Goal: Transaction & Acquisition: Purchase product/service

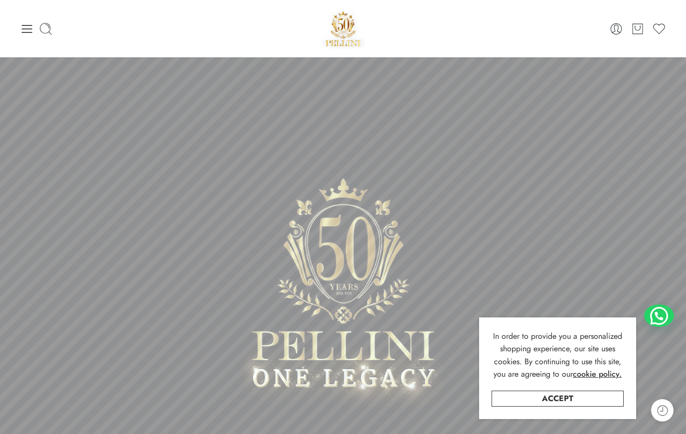
click at [587, 400] on link "Accept" at bounding box center [558, 399] width 132 height 16
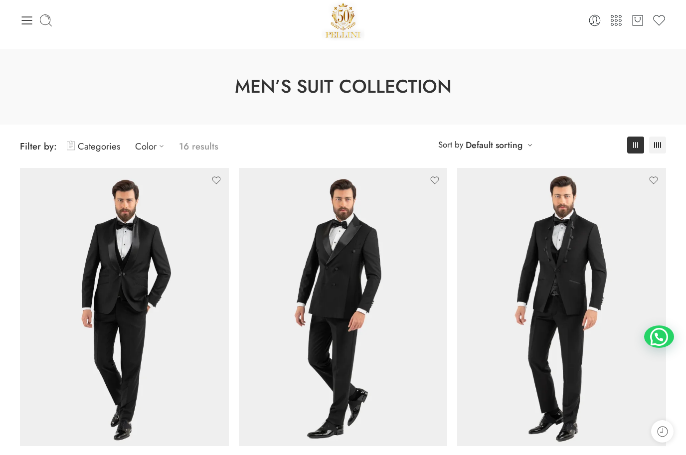
scroll to position [14, 0]
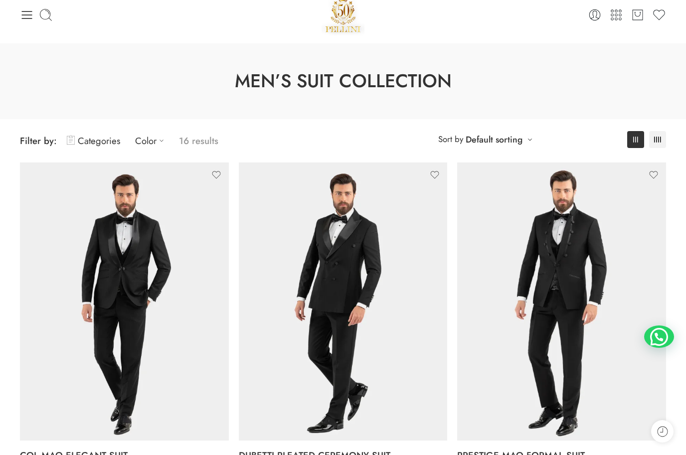
click at [159, 138] on icon at bounding box center [162, 141] width 10 height 10
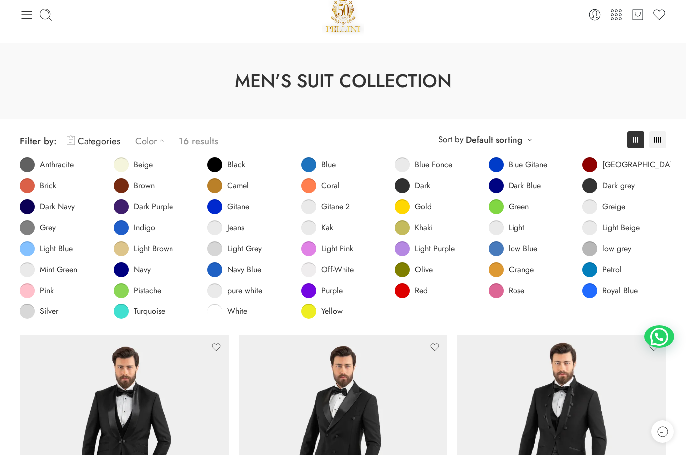
click at [58, 206] on span "Dark Navy" at bounding box center [57, 207] width 35 height 10
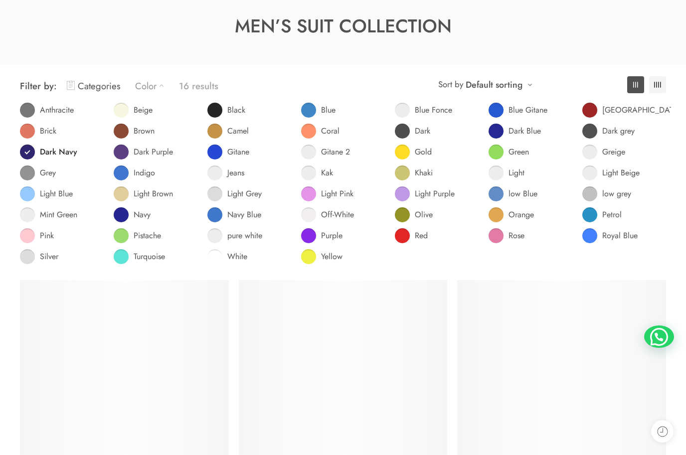
scroll to position [78, 0]
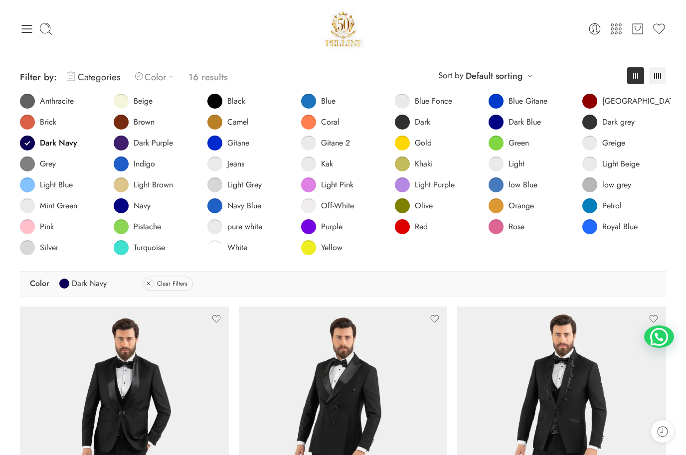
click at [522, 72] on link "Default sorting" at bounding box center [494, 76] width 57 height 14
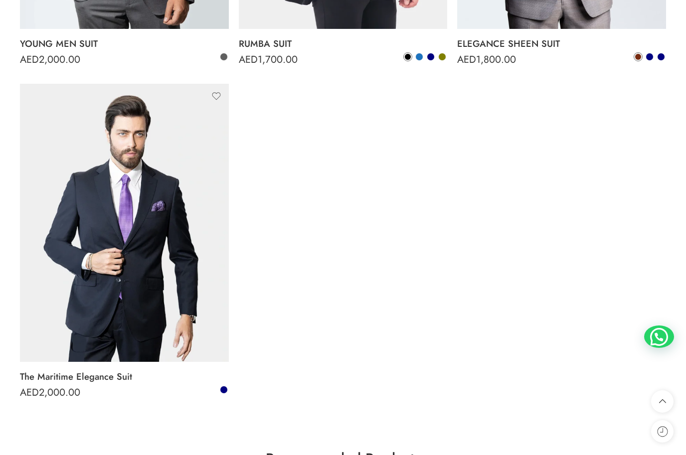
scroll to position [2013, 0]
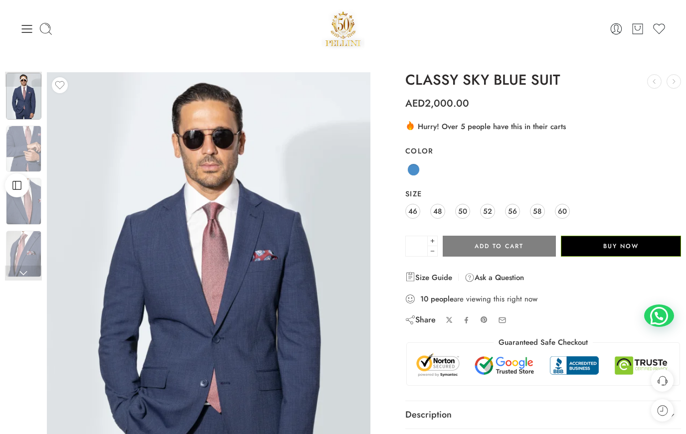
click at [19, 155] on img at bounding box center [23, 149] width 35 height 47
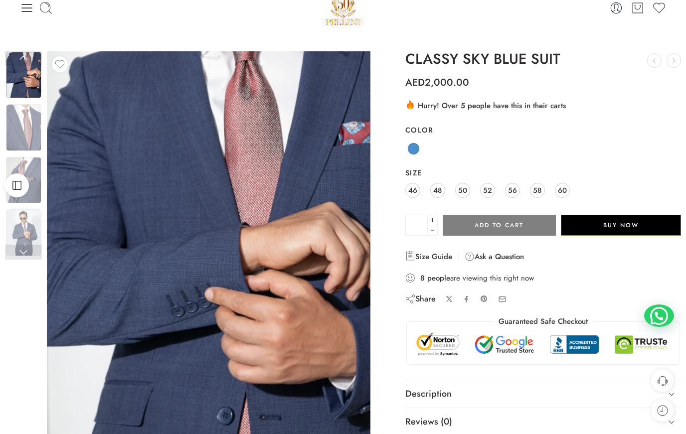
scroll to position [22, 0]
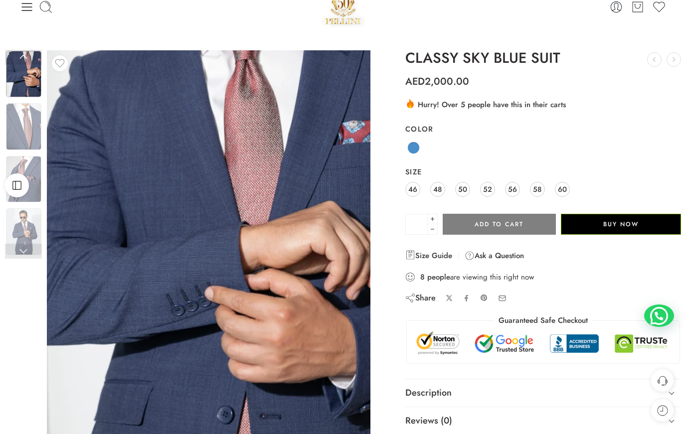
click at [36, 183] on img at bounding box center [23, 179] width 35 height 47
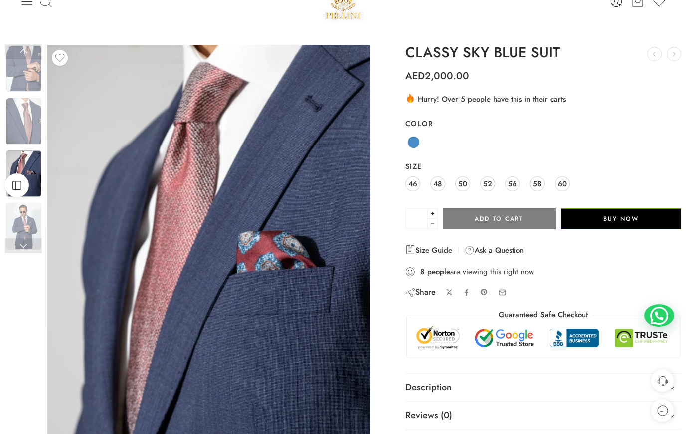
scroll to position [28, 0]
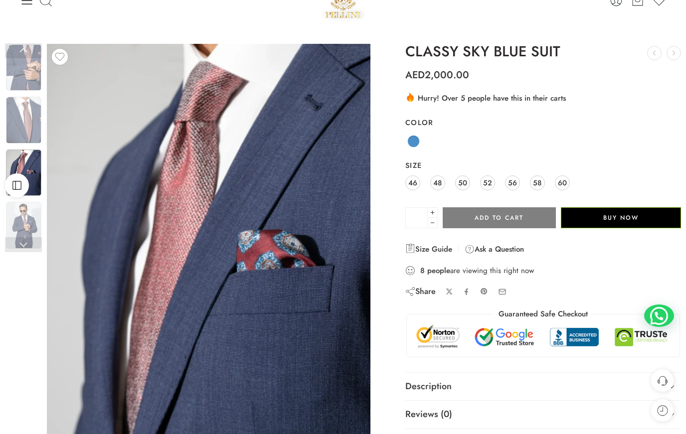
click at [24, 226] on img at bounding box center [23, 225] width 35 height 47
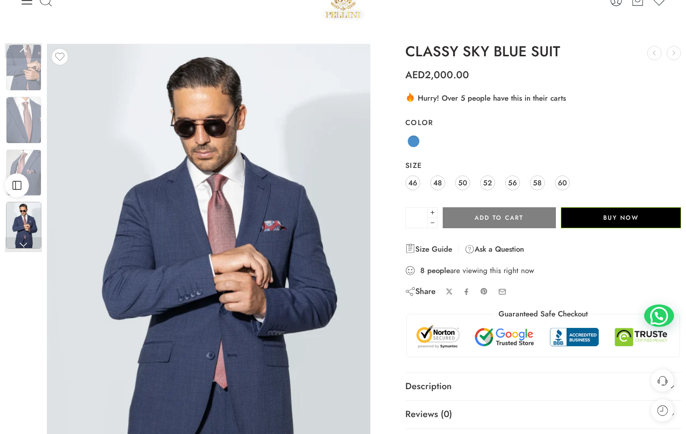
click at [28, 173] on img at bounding box center [23, 173] width 35 height 47
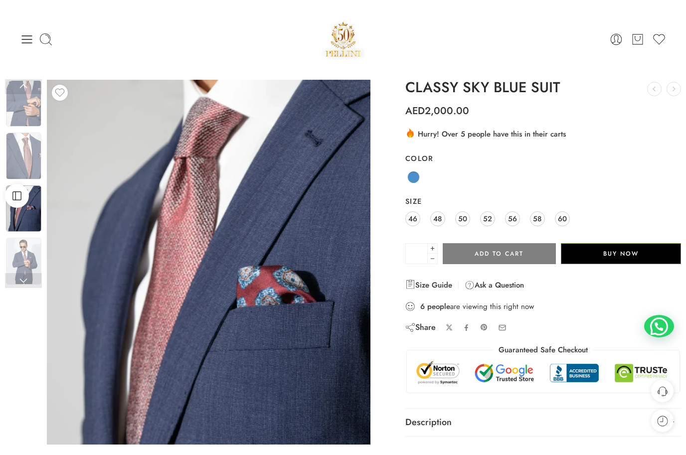
scroll to position [0, 0]
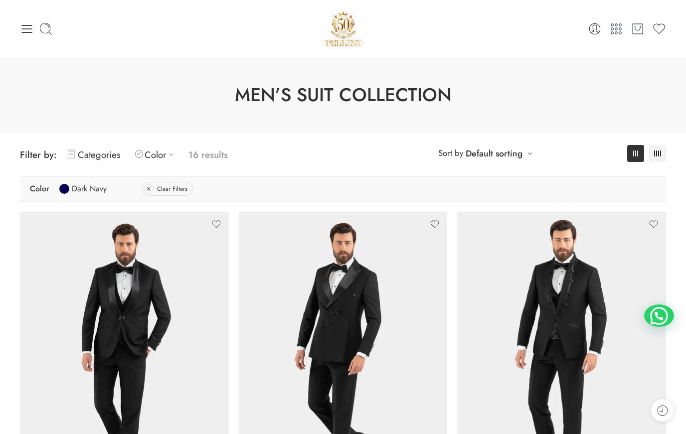
click at [149, 189] on icon at bounding box center [149, 189] width 4 height 4
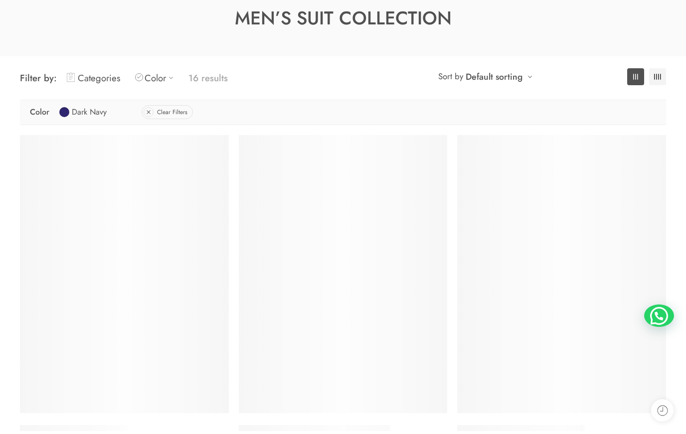
scroll to position [78, 0]
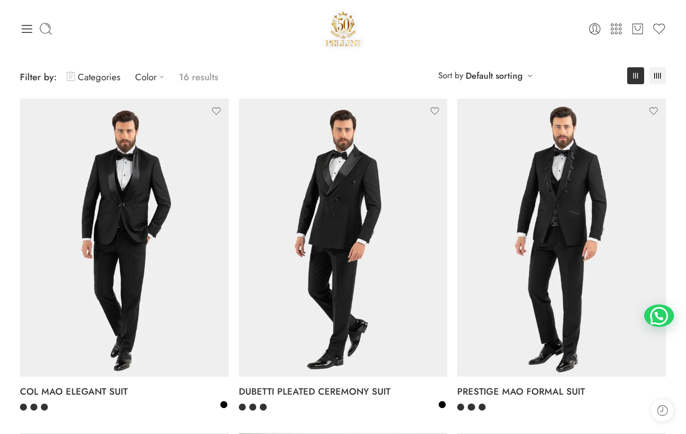
click at [149, 78] on link "Color" at bounding box center [152, 76] width 34 height 23
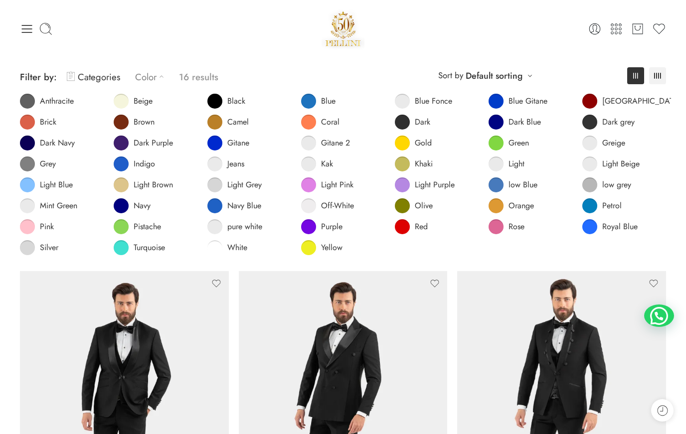
click at [124, 207] on span at bounding box center [121, 206] width 15 height 15
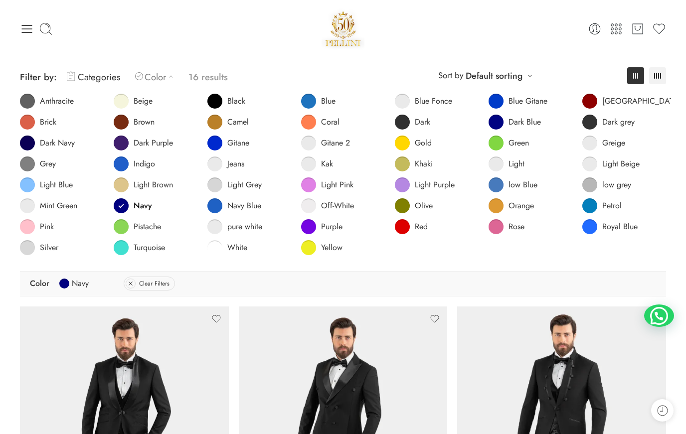
click at [511, 99] on span "Blue Gitane" at bounding box center [528, 101] width 39 height 10
click at [212, 204] on span at bounding box center [215, 206] width 15 height 15
click at [555, 72] on div "**********" at bounding box center [343, 76] width 646 height 23
click at [153, 76] on link "Color" at bounding box center [156, 76] width 43 height 23
